Goal: Find specific page/section: Find specific page/section

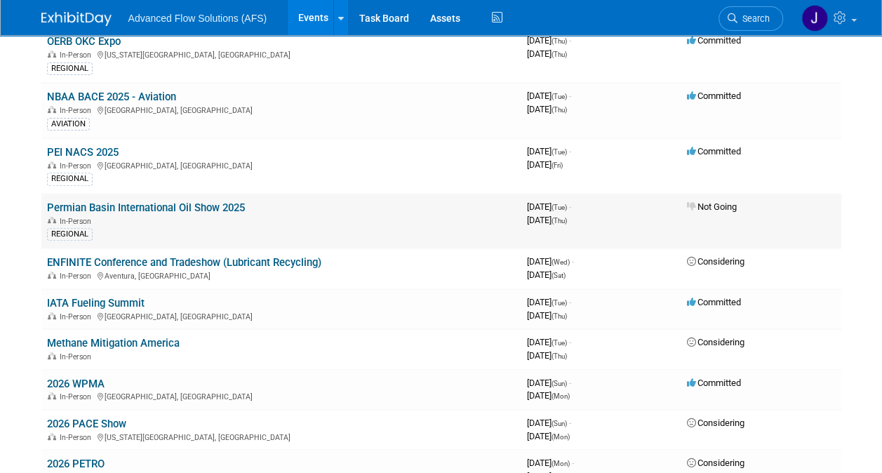
scroll to position [210, 0]
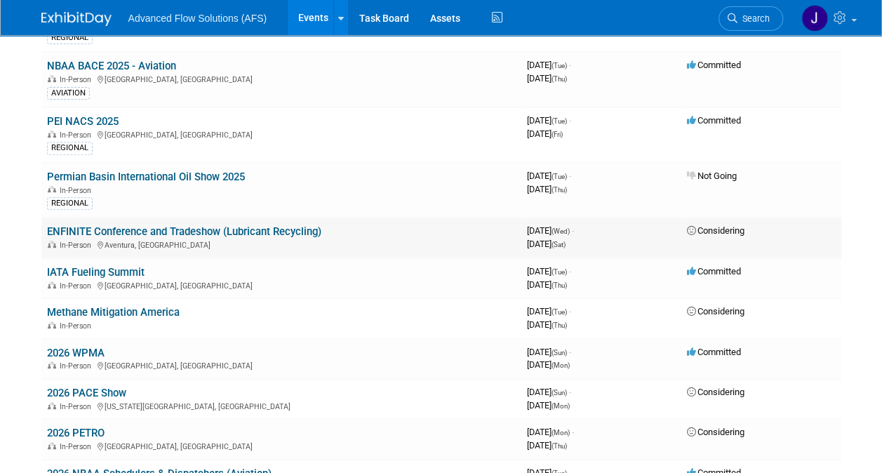
click at [129, 229] on link "ENFINITE Conference and Tradeshow (Lubricant Recycling)" at bounding box center [184, 231] width 274 height 13
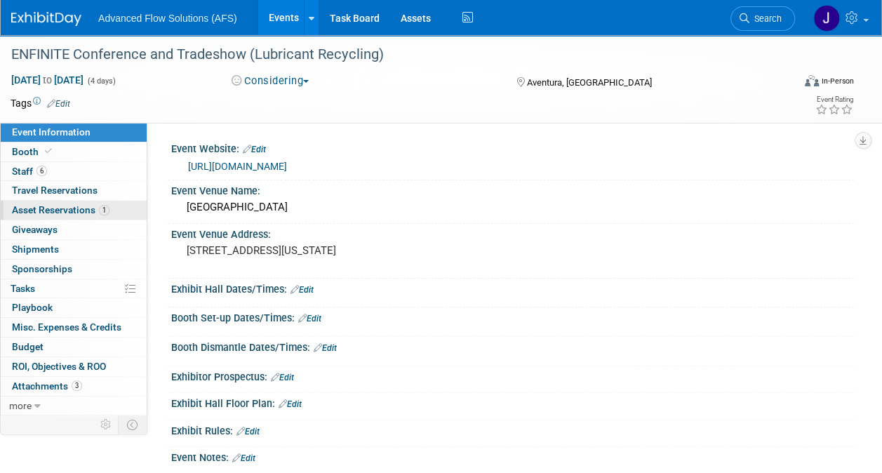
click at [69, 205] on span "Asset Reservations 1" at bounding box center [60, 209] width 97 height 11
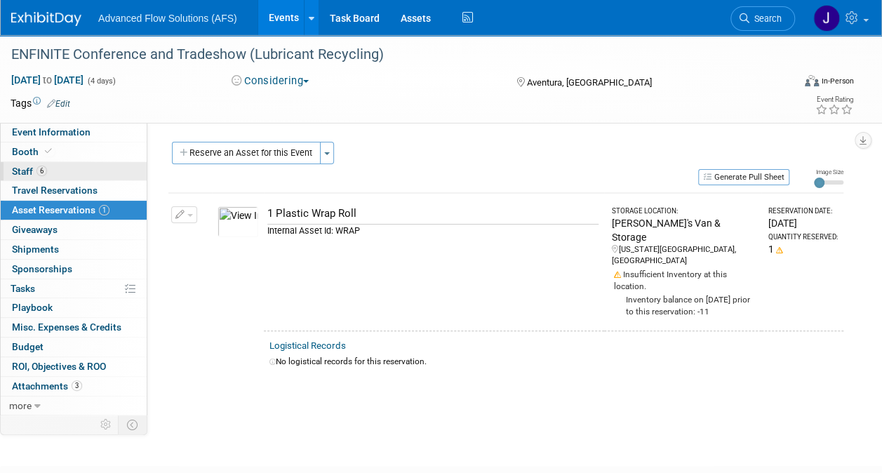
click at [46, 172] on link "6 Staff 6" at bounding box center [74, 171] width 146 height 19
